Goal: Task Accomplishment & Management: Complete application form

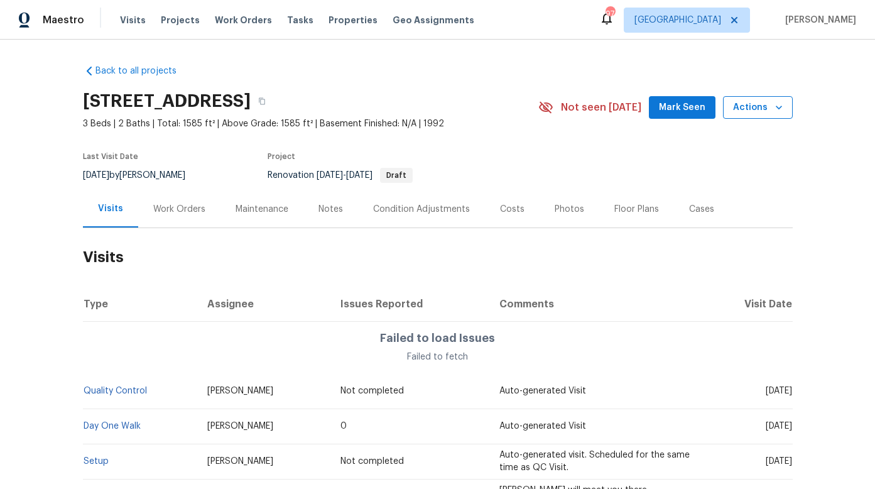
click at [774, 105] on icon "button" at bounding box center [779, 107] width 13 height 13
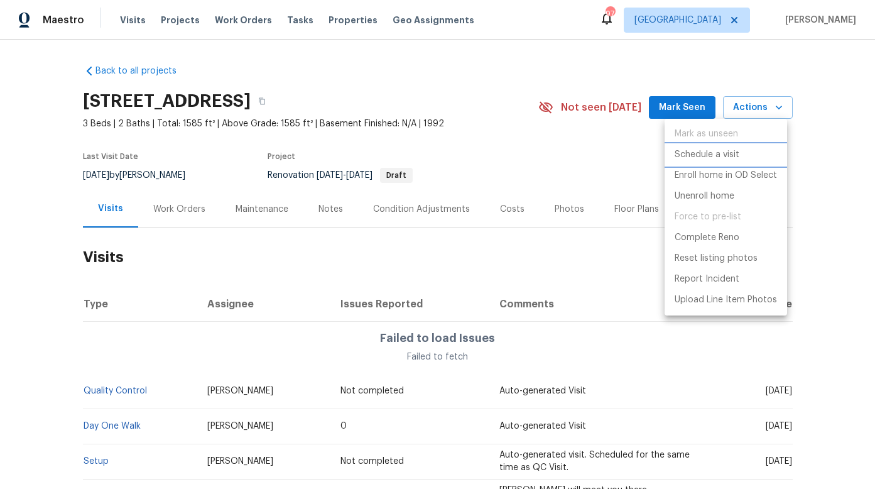
click at [736, 155] on p "Schedule a visit" at bounding box center [707, 154] width 65 height 13
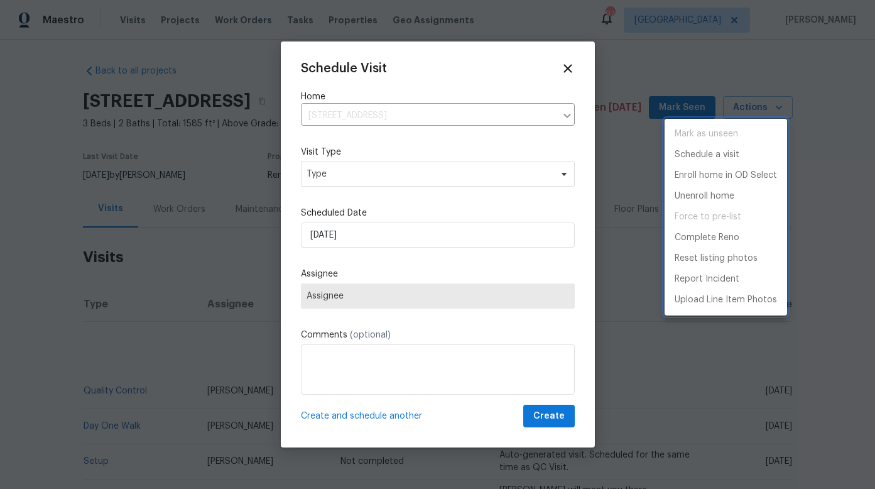
click at [376, 173] on div at bounding box center [437, 244] width 875 height 489
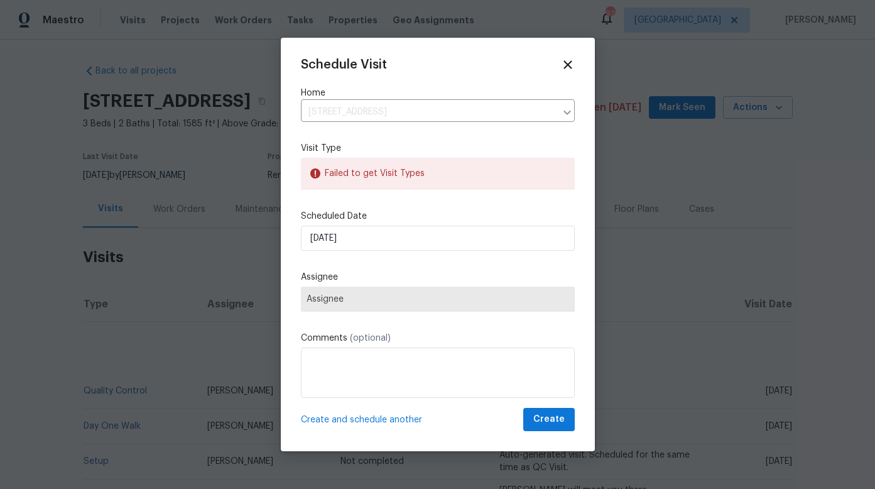
click at [373, 175] on div "Failed to get Visit Types" at bounding box center [438, 174] width 274 height 32
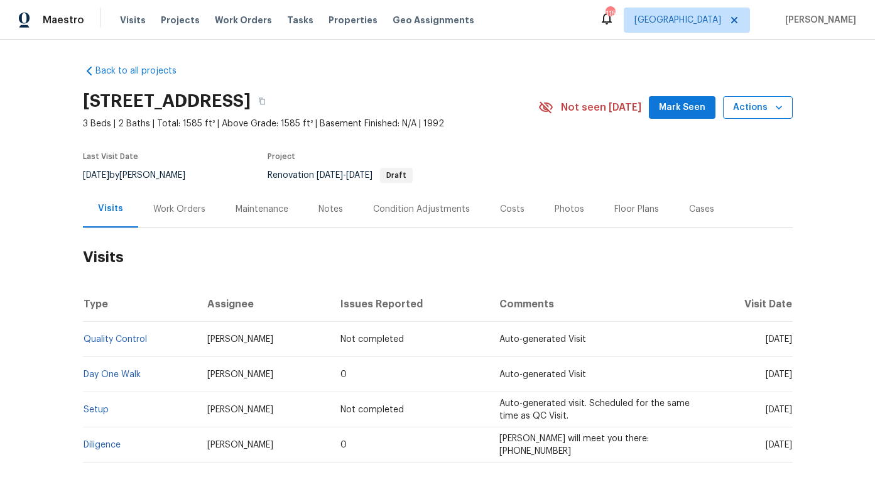
click at [778, 108] on icon "button" at bounding box center [779, 107] width 13 height 13
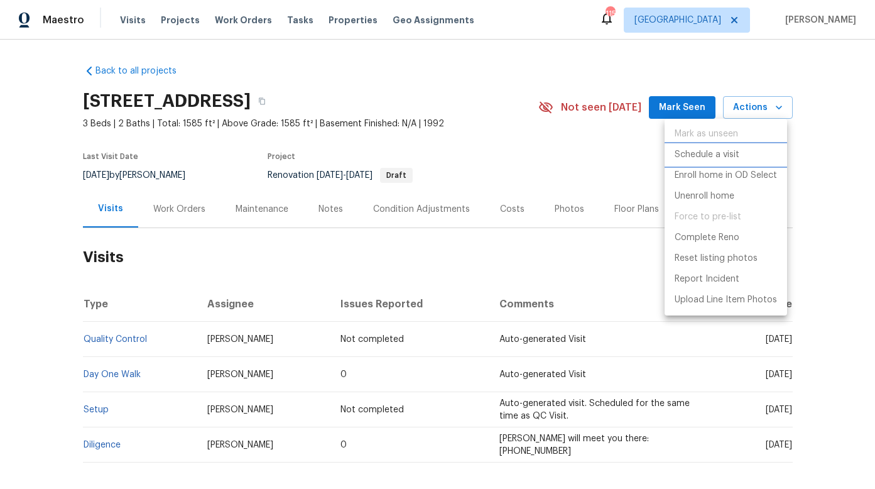
click at [718, 151] on p "Schedule a visit" at bounding box center [707, 154] width 65 height 13
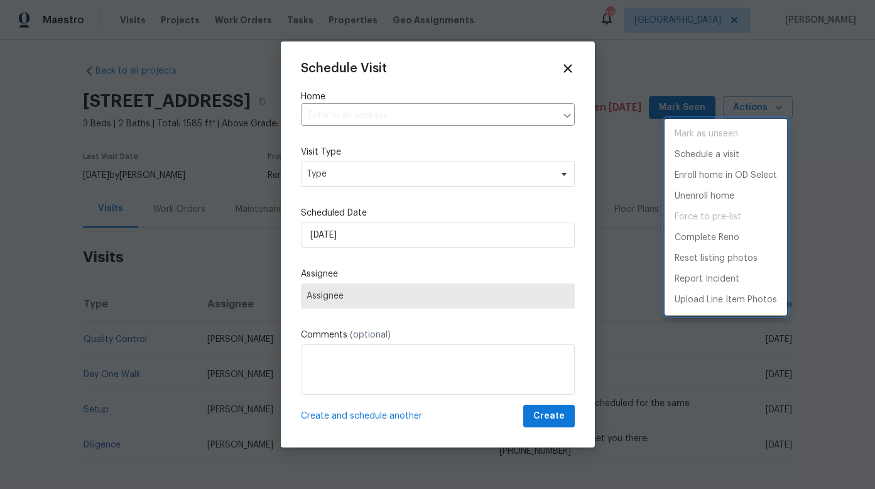
type input "[STREET_ADDRESS]"
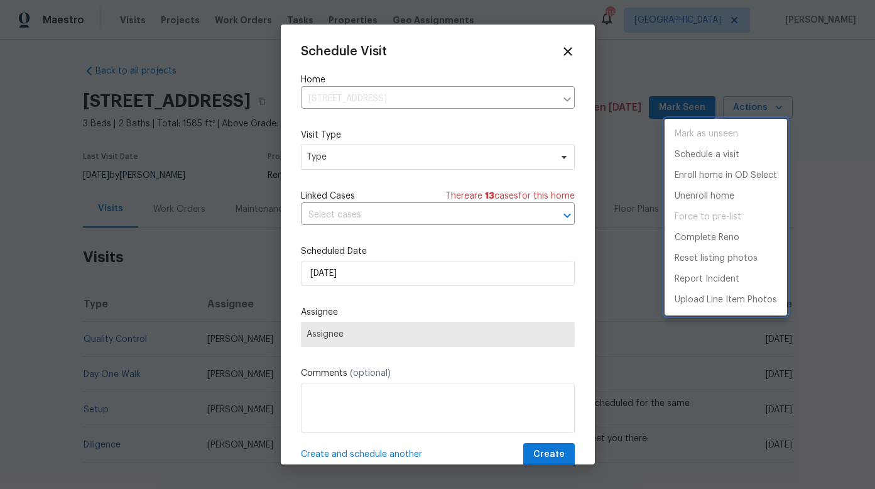
click at [360, 98] on div at bounding box center [437, 244] width 875 height 489
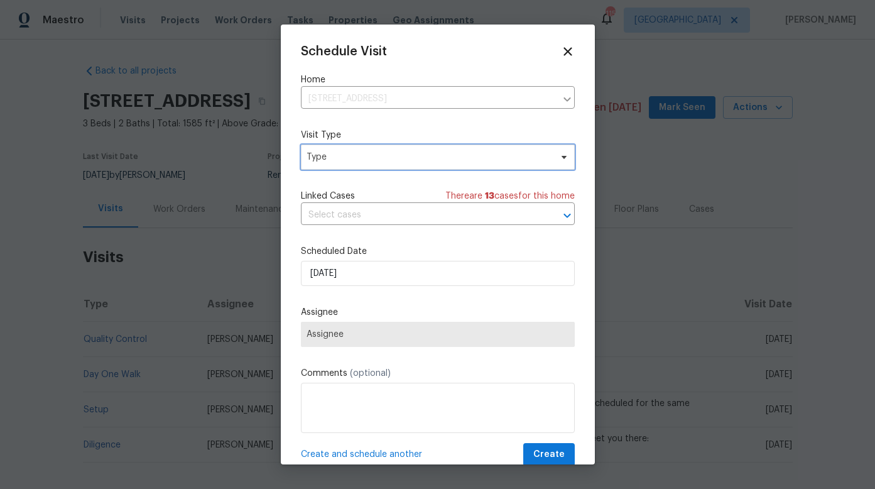
click at [359, 157] on span "Type" at bounding box center [429, 157] width 244 height 13
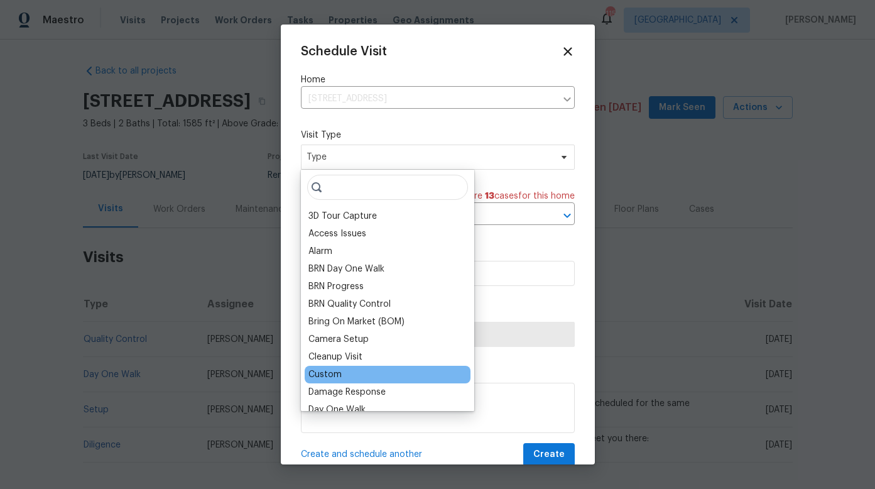
click at [329, 373] on div "Custom" at bounding box center [325, 374] width 33 height 13
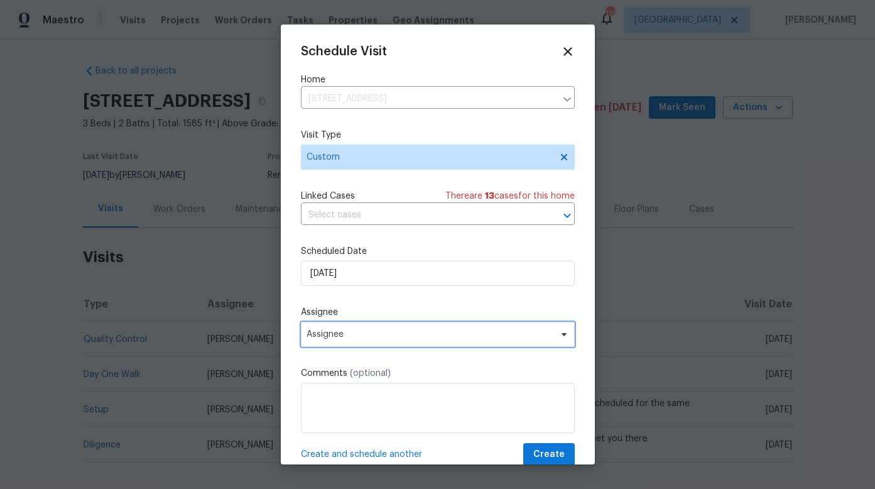
click at [348, 337] on span "Assignee" at bounding box center [430, 334] width 246 height 10
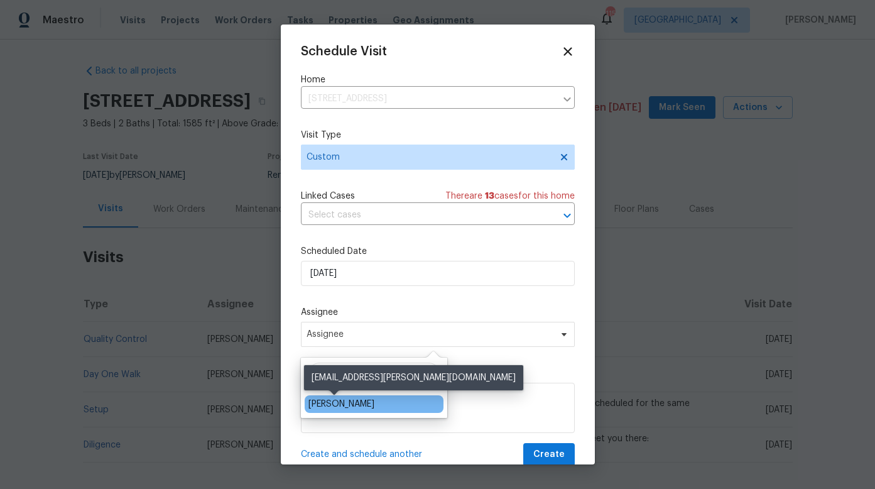
type input "[PERSON_NAME]"
click at [339, 408] on div "[PERSON_NAME]" at bounding box center [342, 404] width 66 height 13
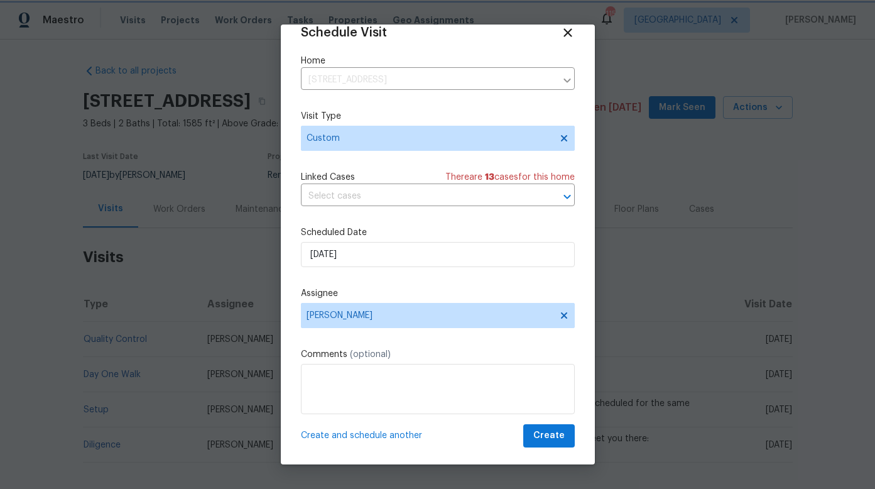
scroll to position [23, 0]
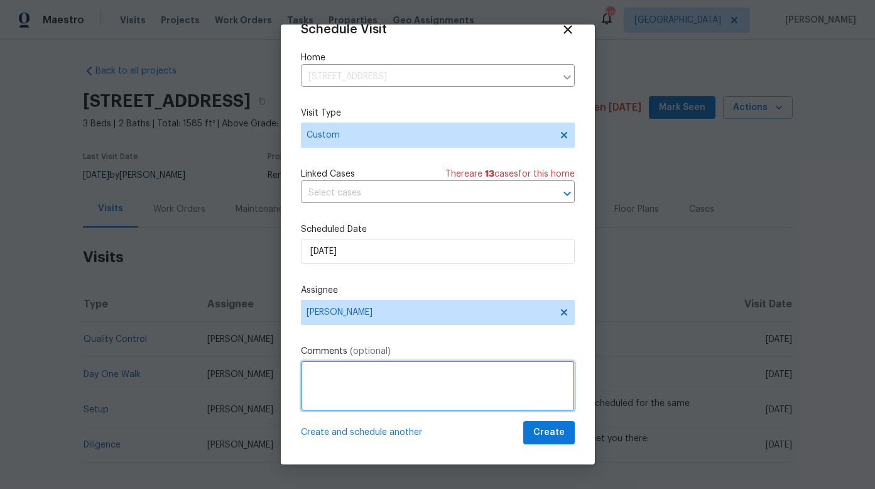
click at [339, 369] on textarea at bounding box center [438, 386] width 274 height 50
click at [396, 371] on textarea "Meet Powerhouse for D1W" at bounding box center [438, 386] width 274 height 50
click at [466, 376] on textarea "Meet Powerhouse for turnkey D1W" at bounding box center [438, 386] width 274 height 50
type textarea "Meet Powerhouse for turnkey D1W"
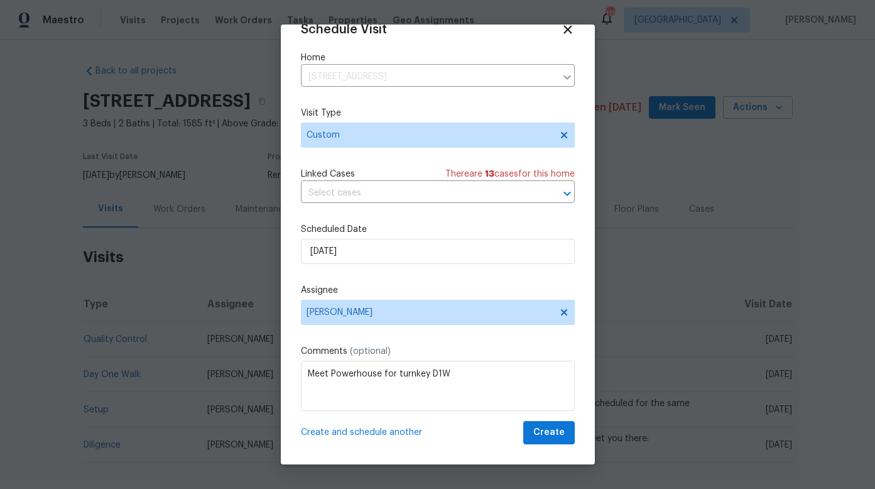
click at [369, 434] on span "Create and schedule another" at bounding box center [361, 432] width 121 height 13
click at [562, 75] on div at bounding box center [567, 77] width 16 height 18
click at [560, 33] on icon at bounding box center [567, 29] width 14 height 14
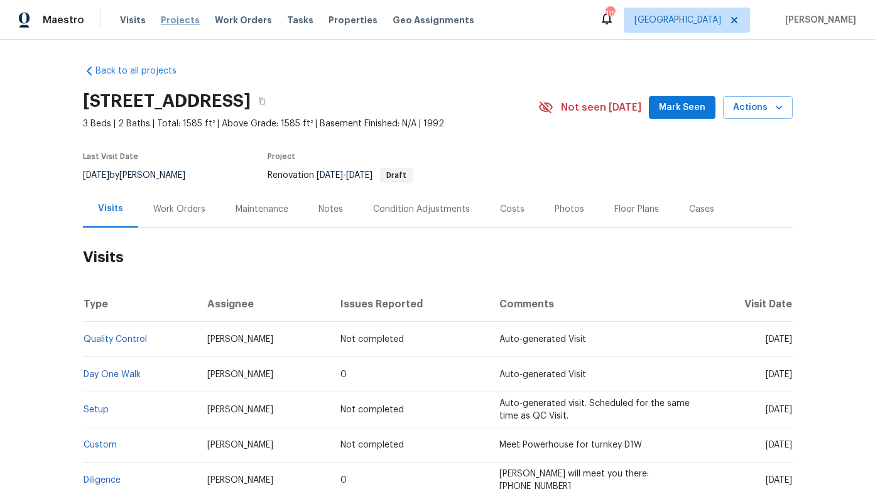
click at [177, 23] on span "Projects" at bounding box center [180, 20] width 39 height 13
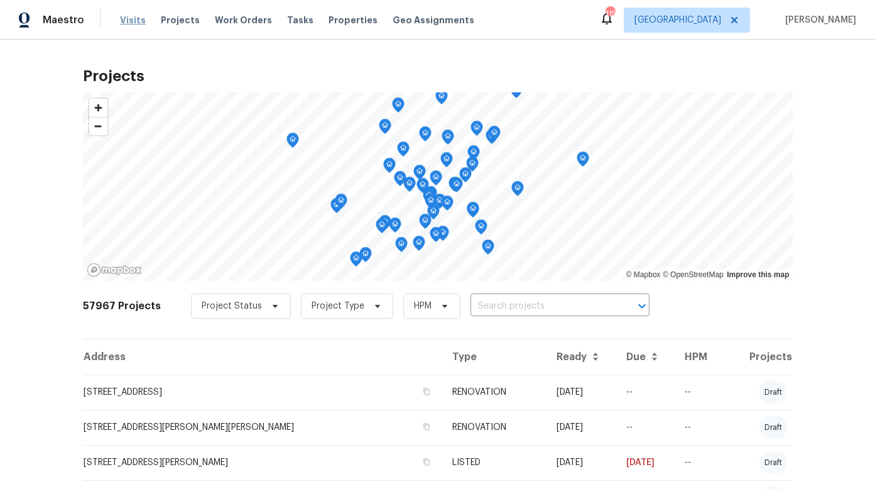
click at [133, 23] on span "Visits" at bounding box center [133, 20] width 26 height 13
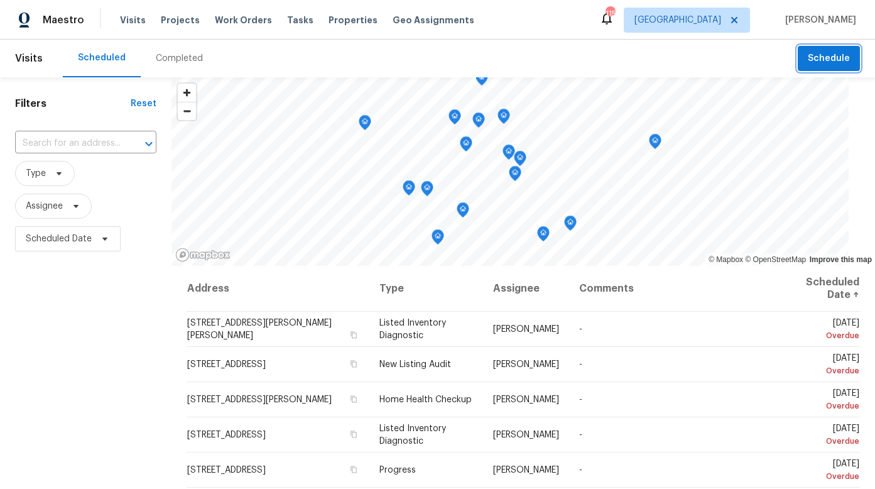
click at [825, 60] on span "Schedule" at bounding box center [829, 59] width 42 height 16
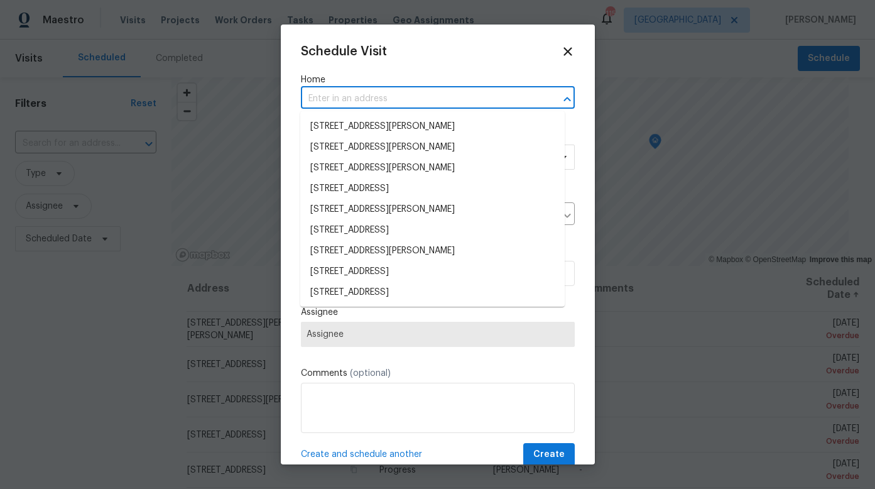
click at [460, 95] on input "text" at bounding box center [420, 98] width 239 height 19
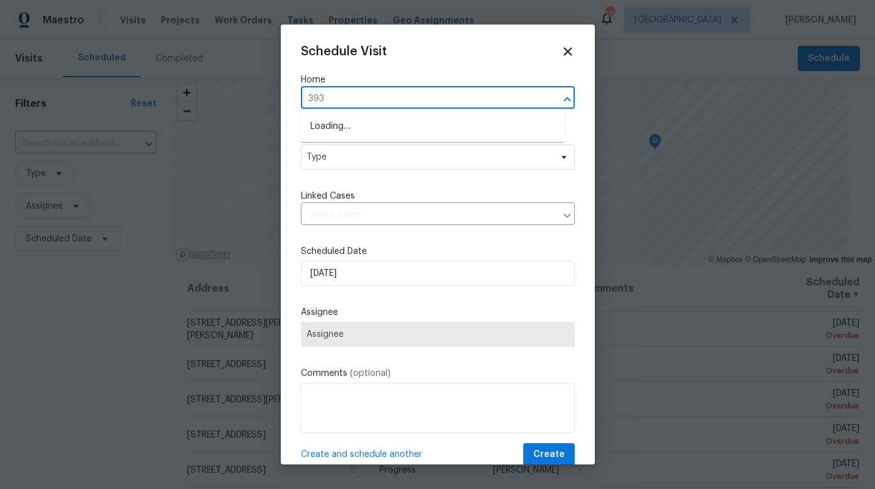
type input "3934"
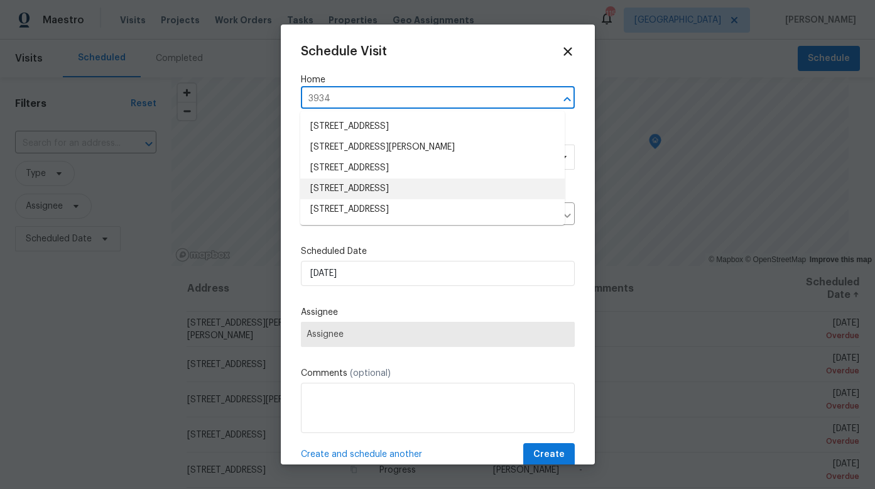
click at [416, 187] on li "[STREET_ADDRESS]" at bounding box center [432, 188] width 265 height 21
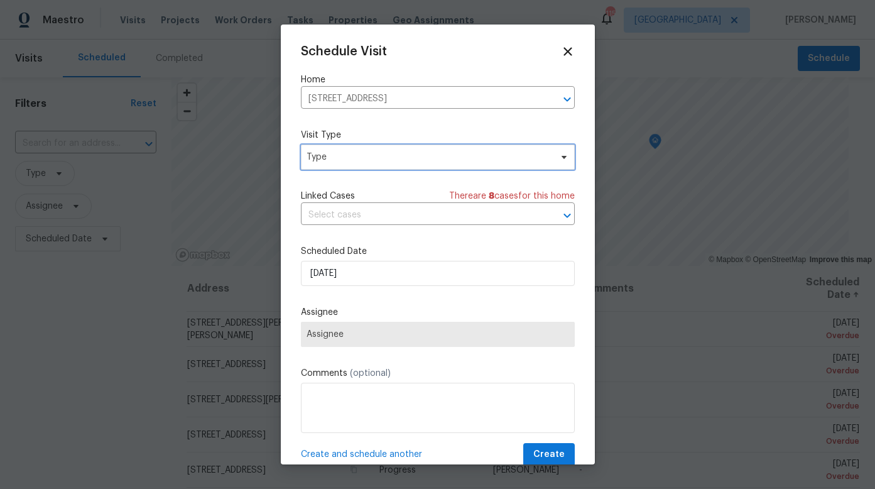
click at [396, 161] on span "Type" at bounding box center [429, 157] width 244 height 13
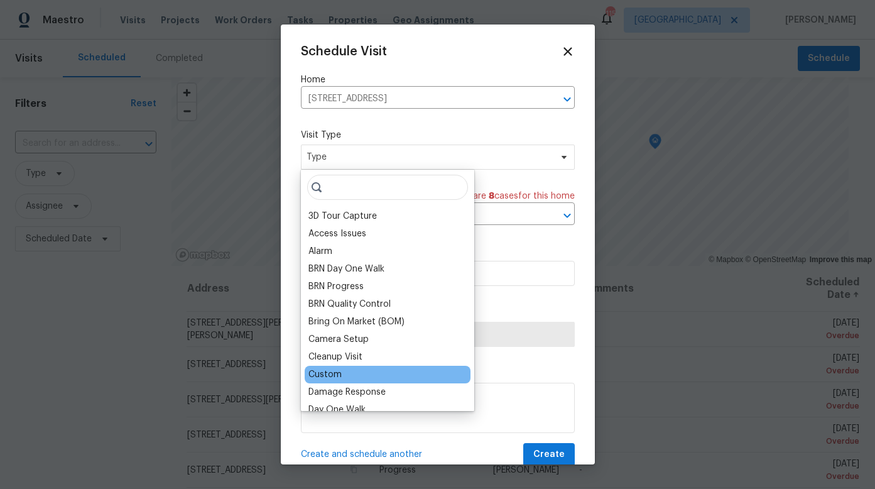
click at [329, 374] on div "Custom" at bounding box center [325, 374] width 33 height 13
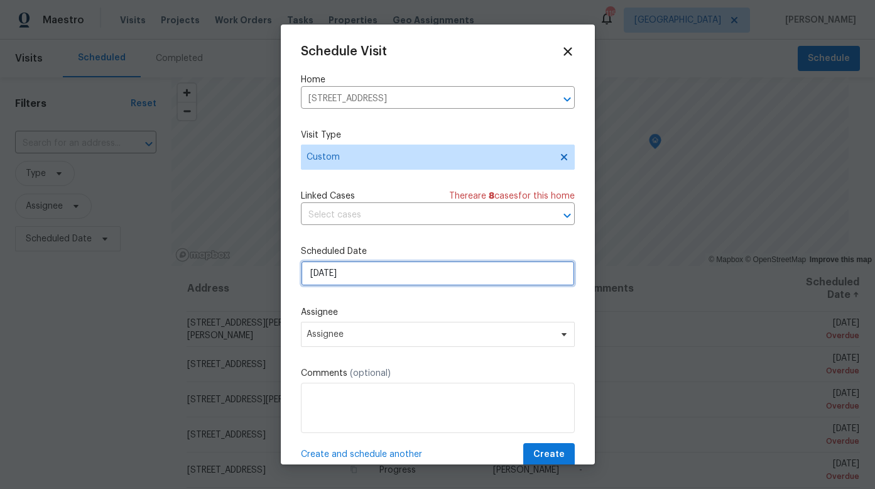
click at [353, 281] on input "[DATE]" at bounding box center [438, 273] width 274 height 25
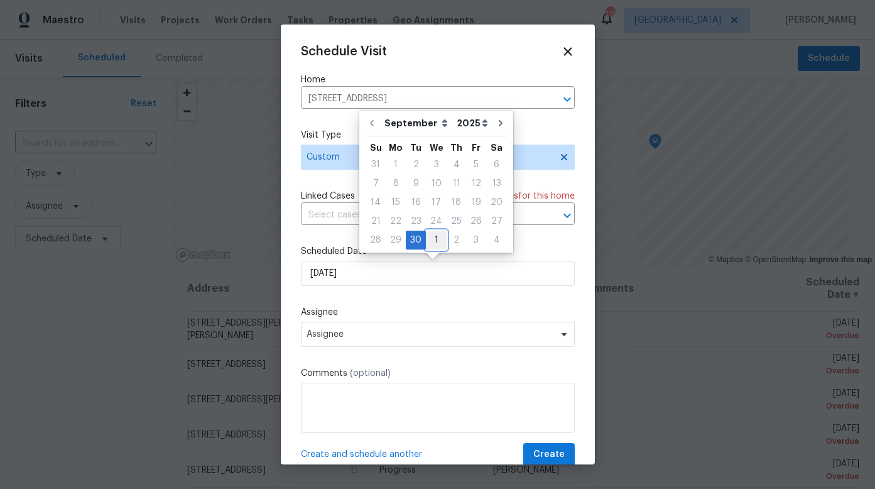
click at [431, 243] on div "1" at bounding box center [436, 240] width 21 height 18
type input "[DATE]"
select select "9"
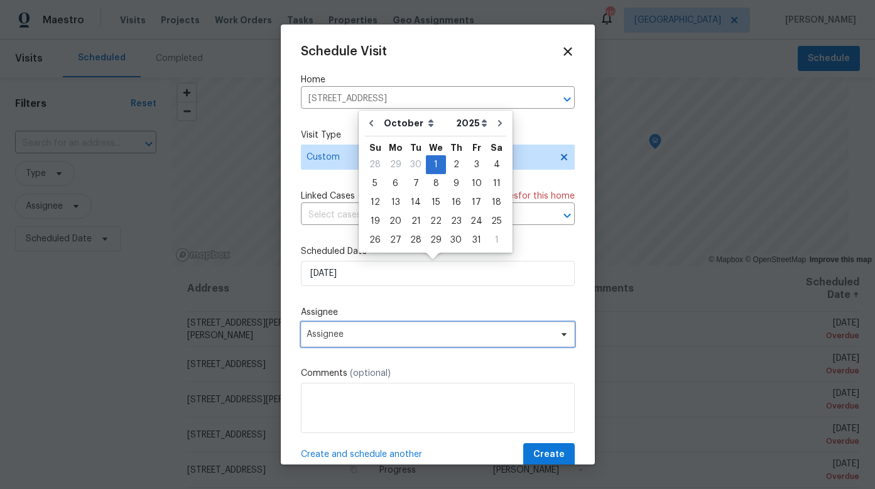
click at [371, 339] on span "Assignee" at bounding box center [430, 334] width 246 height 10
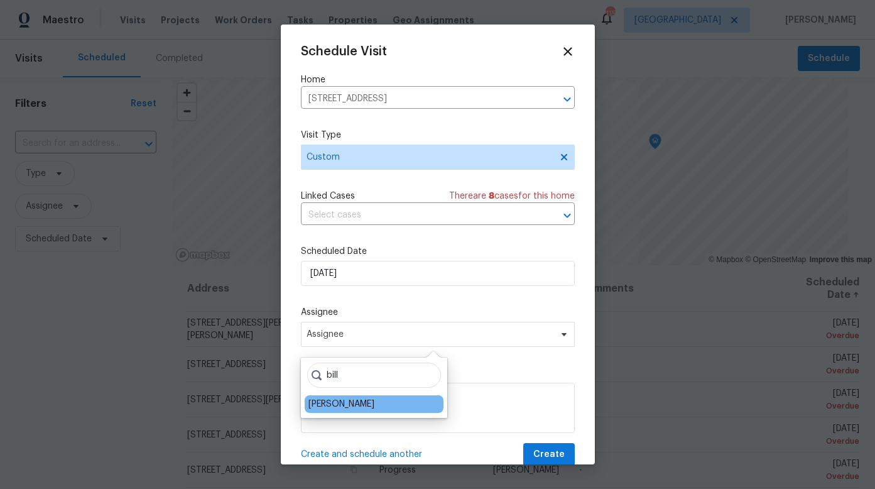
type input "bill"
click at [343, 405] on div "[PERSON_NAME]" at bounding box center [342, 404] width 66 height 13
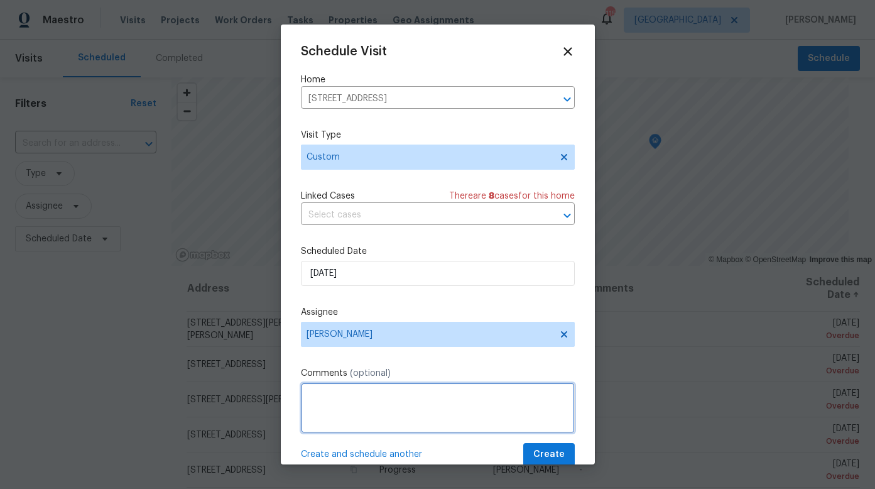
click at [346, 398] on textarea at bounding box center [438, 408] width 274 height 50
type textarea "Meet Powerhouse for turn key D1W"
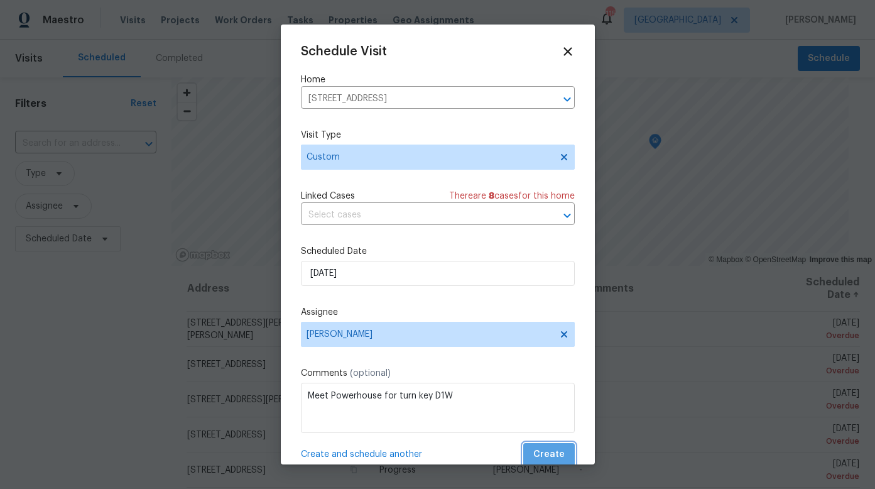
click at [545, 454] on span "Create" at bounding box center [548, 455] width 31 height 16
